Goal: Information Seeking & Learning: Understand process/instructions

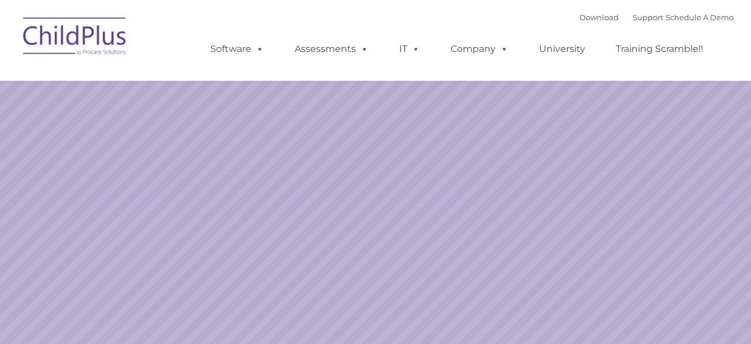
select select "MEDIUM"
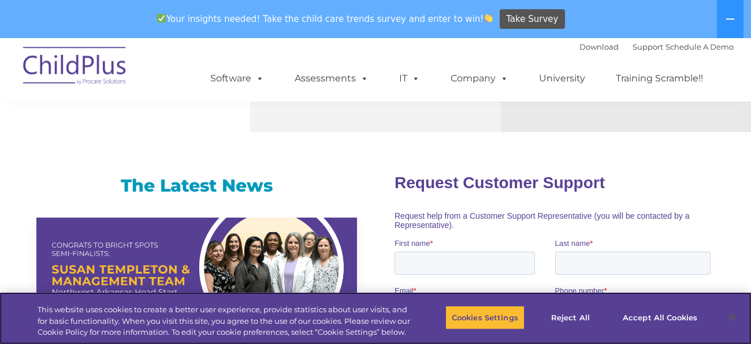
scroll to position [696, 0]
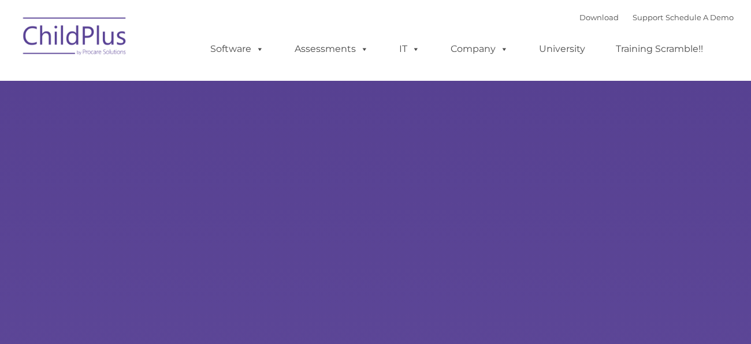
select select "MEDIUM"
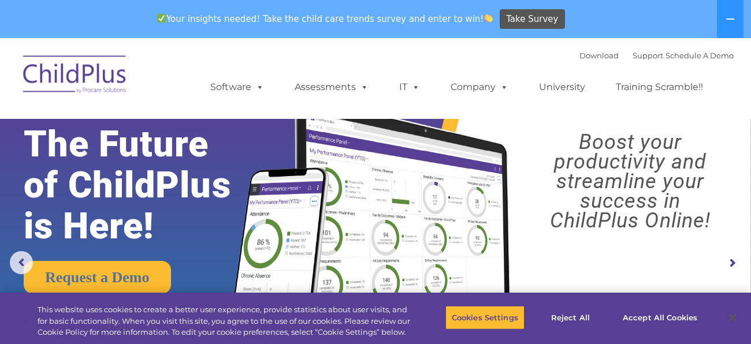
click at [83, 76] on img at bounding box center [75, 76] width 116 height 58
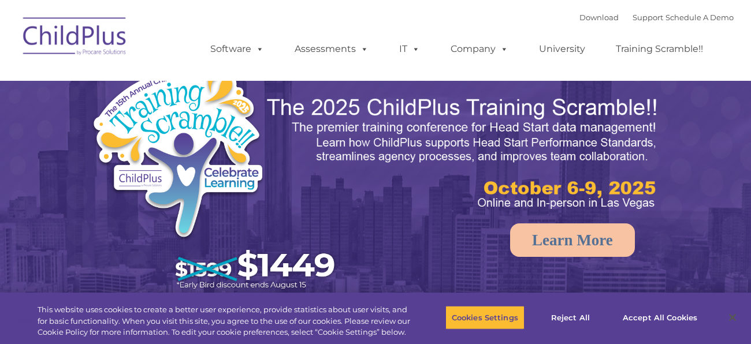
select select "MEDIUM"
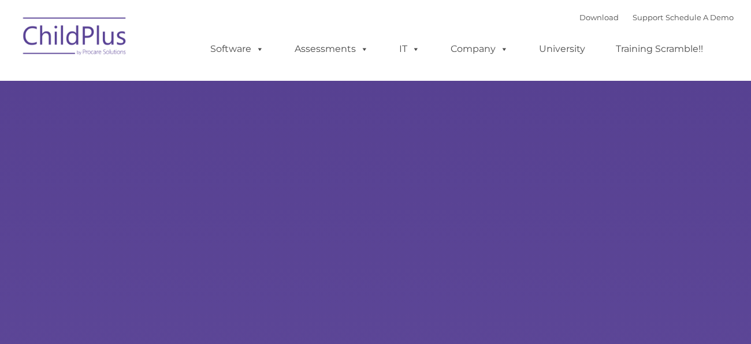
select select "MEDIUM"
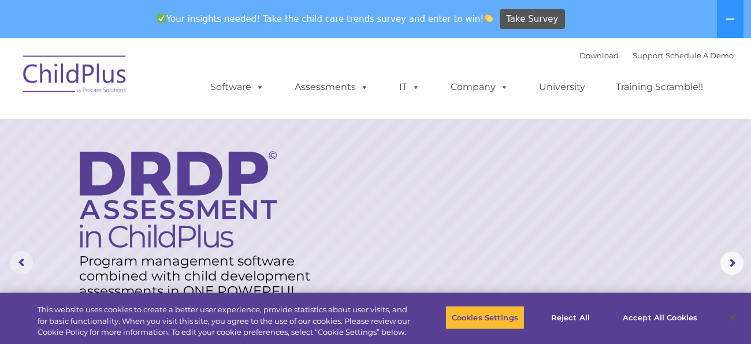
click at [18, 261] on rs-arrow at bounding box center [21, 262] width 23 height 23
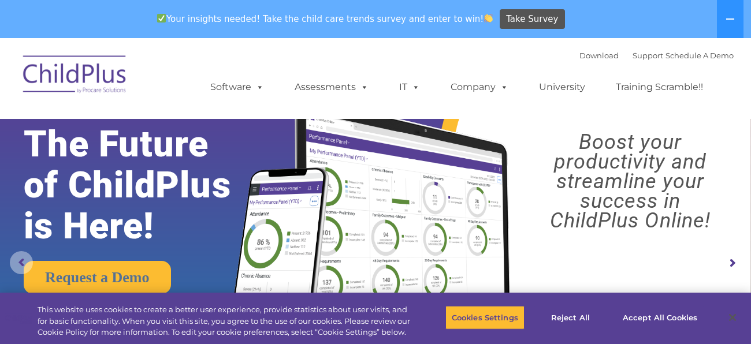
click at [18, 261] on rs-arrow at bounding box center [21, 262] width 23 height 23
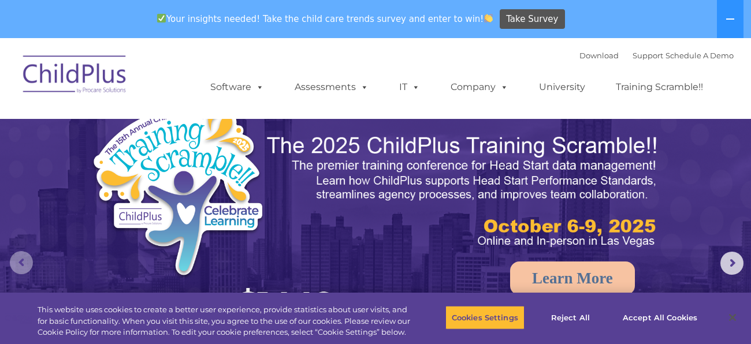
click at [18, 261] on rs-arrow at bounding box center [21, 262] width 23 height 23
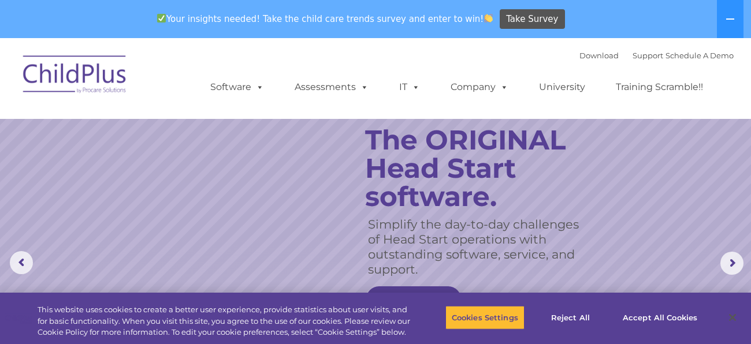
click at [90, 72] on img at bounding box center [75, 76] width 116 height 58
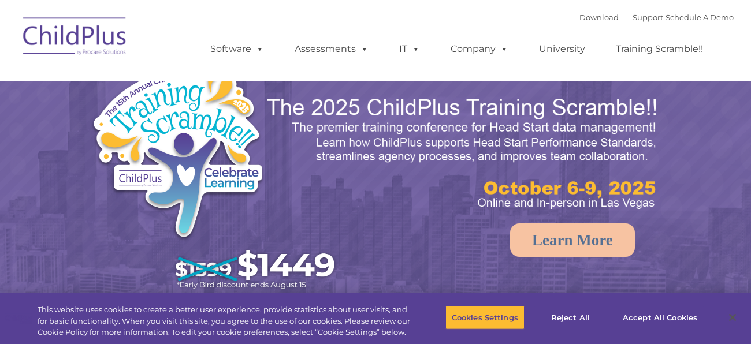
select select "MEDIUM"
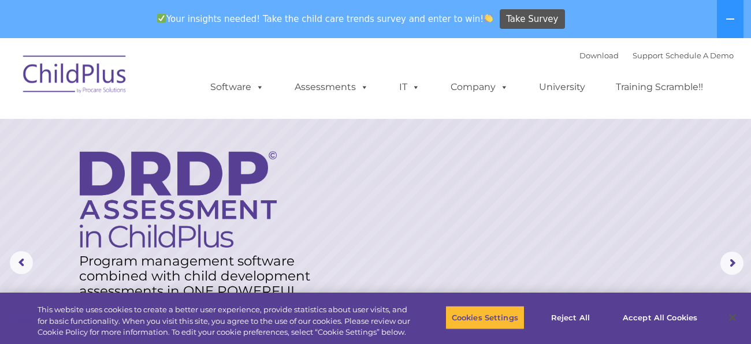
click at [64, 72] on img at bounding box center [75, 76] width 116 height 58
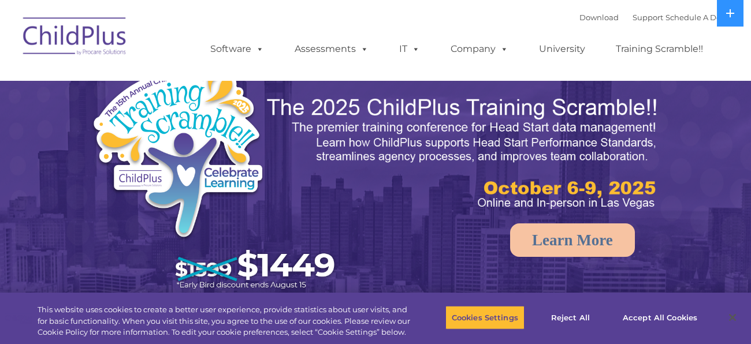
select select "MEDIUM"
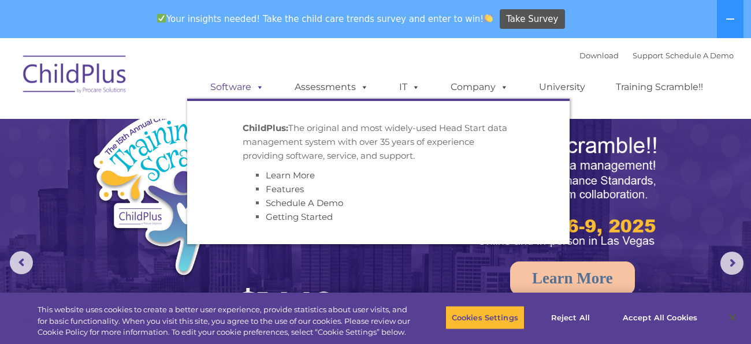
click at [239, 88] on link "Software" at bounding box center [237, 87] width 77 height 23
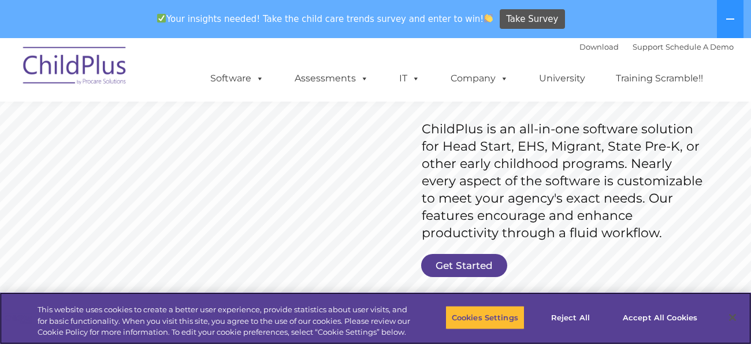
scroll to position [174, 0]
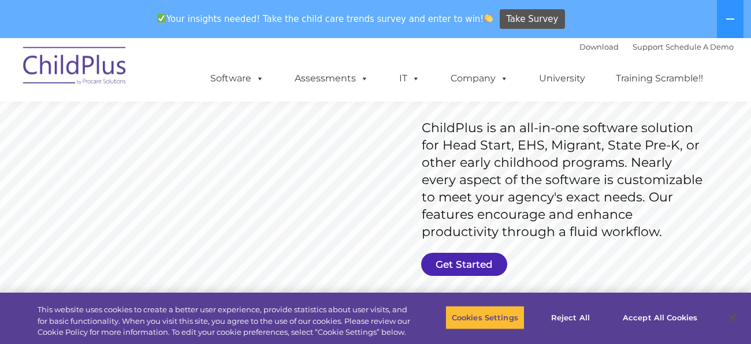
click at [471, 260] on link "Get Started" at bounding box center [464, 264] width 86 height 23
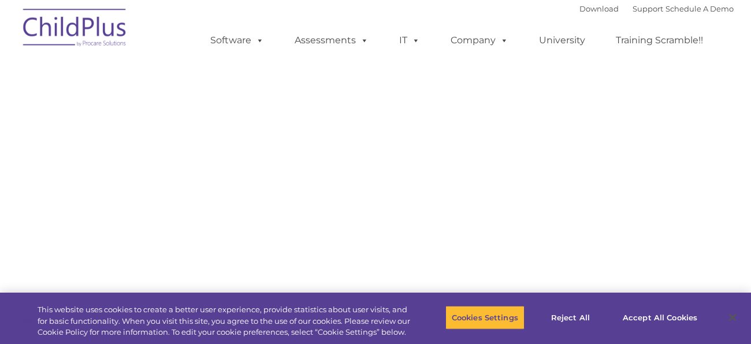
select select "MEDIUM"
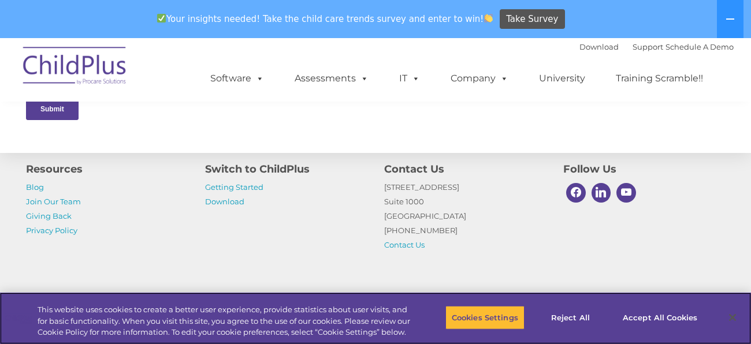
scroll to position [686, 0]
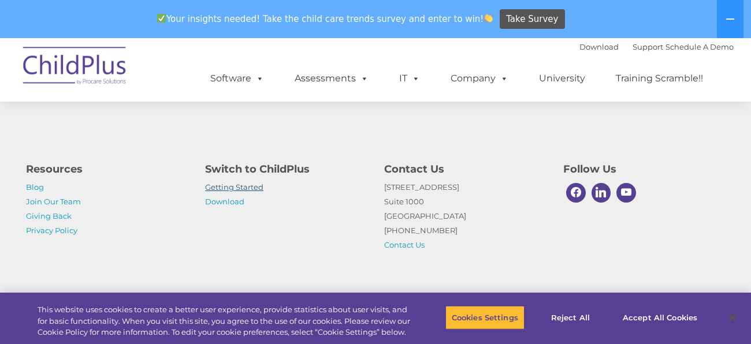
click at [255, 185] on link "Getting Started" at bounding box center [234, 187] width 58 height 9
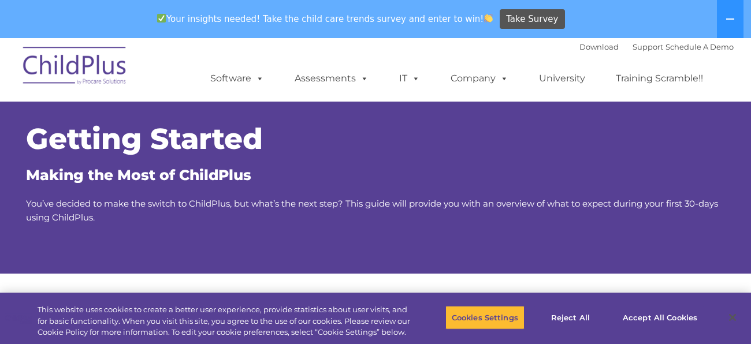
click at [76, 68] on img at bounding box center [75, 68] width 116 height 58
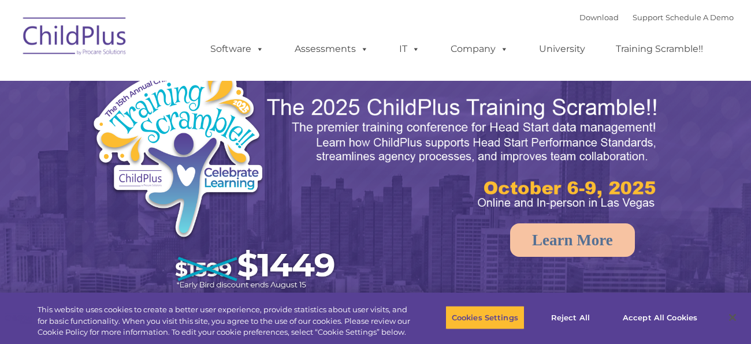
select select "MEDIUM"
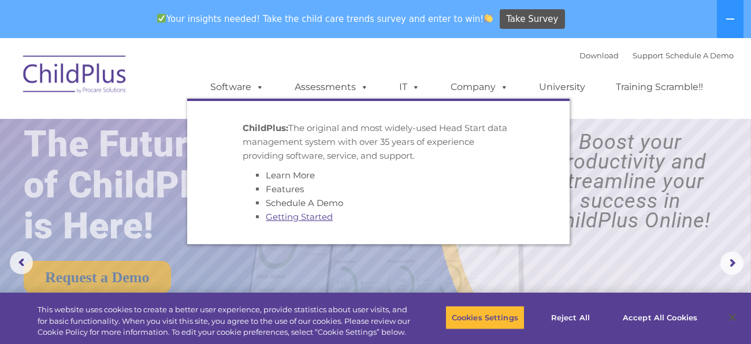
click at [293, 217] on link "Getting Started" at bounding box center [299, 216] width 67 height 11
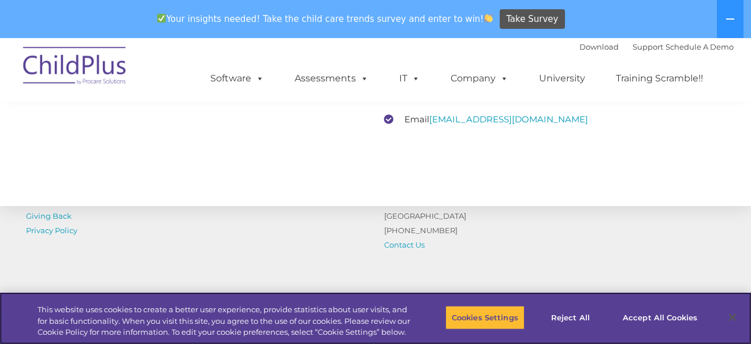
scroll to position [1918, 0]
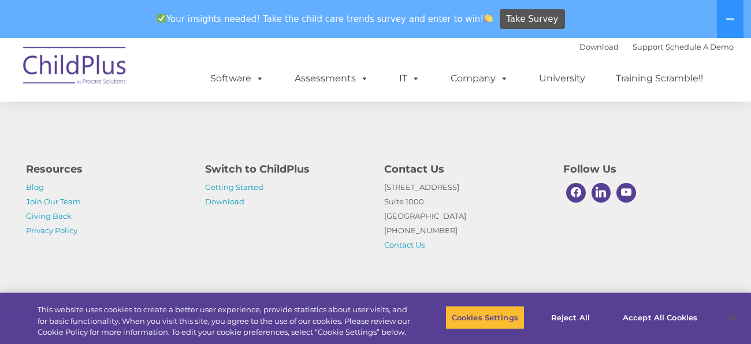
click at [101, 75] on img at bounding box center [75, 68] width 116 height 58
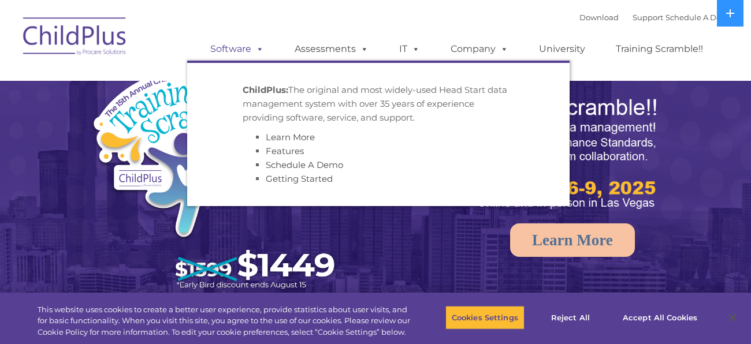
select select "MEDIUM"
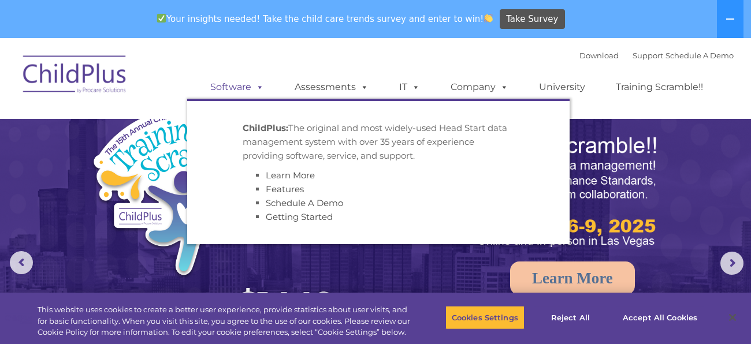
click at [261, 88] on span at bounding box center [257, 86] width 13 height 11
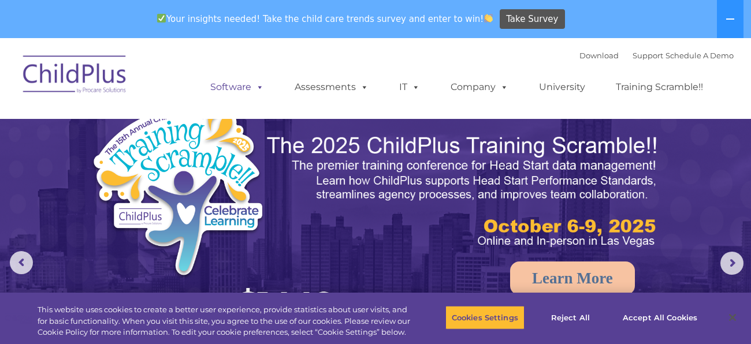
click at [261, 88] on span at bounding box center [257, 86] width 13 height 11
